Goal: Navigation & Orientation: Find specific page/section

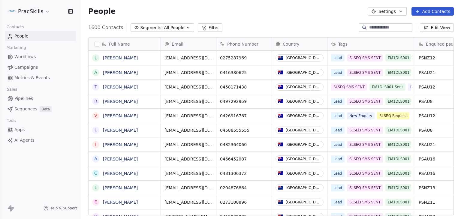
scroll to position [5, 5]
click at [36, 14] on html "PracSkills Contacts People Marketing Workflows Campaigns Metrics & Events Sales…" at bounding box center [230, 109] width 461 height 219
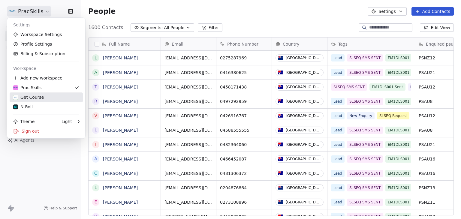
click at [32, 98] on div "Get Course" at bounding box center [28, 97] width 31 height 6
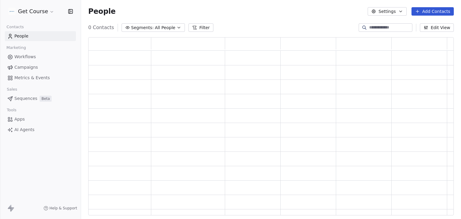
scroll to position [174, 361]
click at [34, 66] on span "Campaigns" at bounding box center [25, 67] width 23 height 6
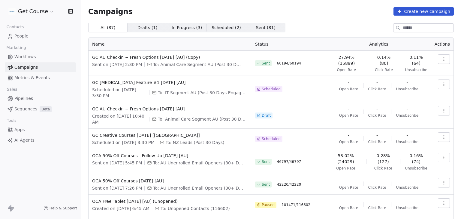
click at [336, 17] on div "Campaigns Create new campaign All ( 87 ) All ( 87 ) Drafts ( 1 ) Drafts ( 1 ) I…" at bounding box center [271, 151] width 366 height 288
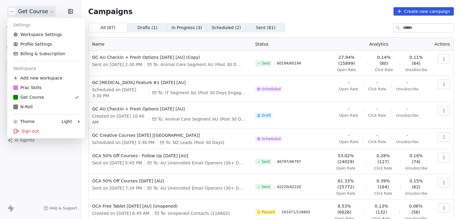
click at [23, 14] on html "Get Course Contacts People Marketing Workflows Campaigns Metrics & Events Sales…" at bounding box center [230, 109] width 461 height 219
click at [24, 129] on div "Sign out" at bounding box center [46, 131] width 73 height 10
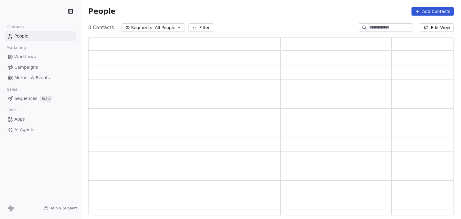
scroll to position [174, 361]
